Goal: Information Seeking & Learning: Learn about a topic

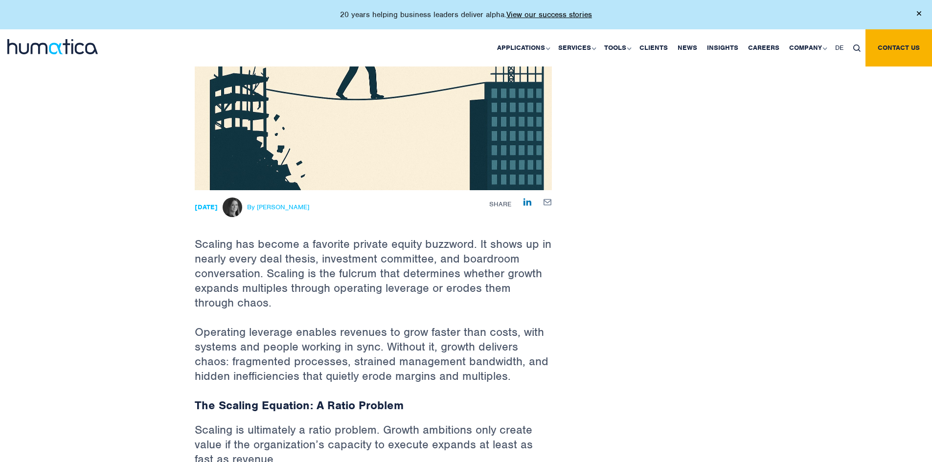
scroll to position [196, 0]
click at [286, 205] on span "By [PERSON_NAME]" at bounding box center [278, 208] width 62 height 8
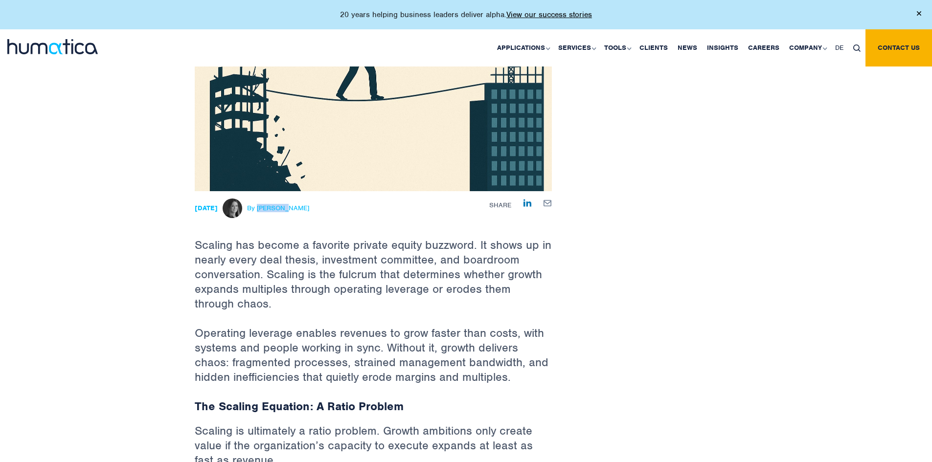
click at [286, 204] on span "By [PERSON_NAME]" at bounding box center [278, 208] width 62 height 8
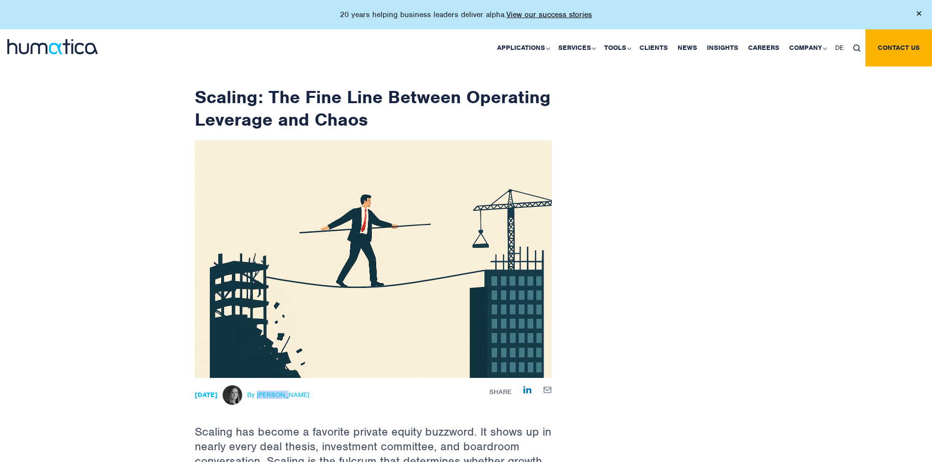
scroll to position [0, 0]
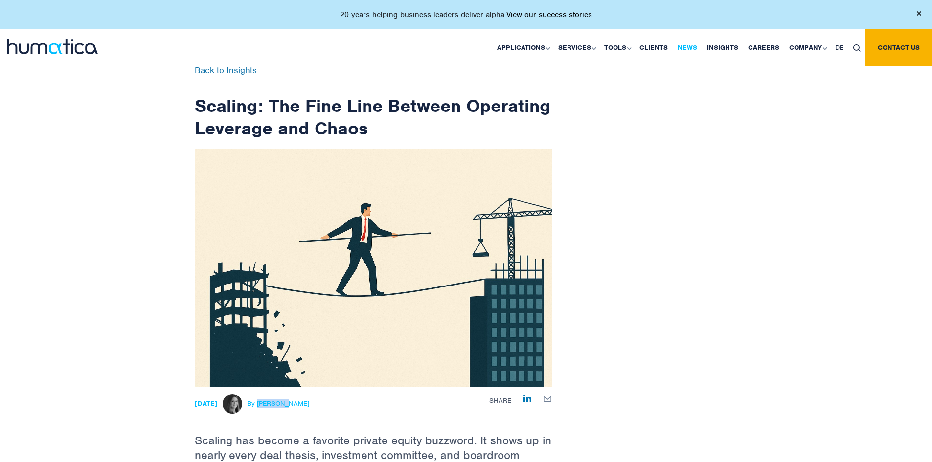
click at [694, 53] on link "News" at bounding box center [687, 47] width 29 height 37
click at [716, 50] on link "Insights" at bounding box center [722, 47] width 41 height 37
